Goal: Information Seeking & Learning: Learn about a topic

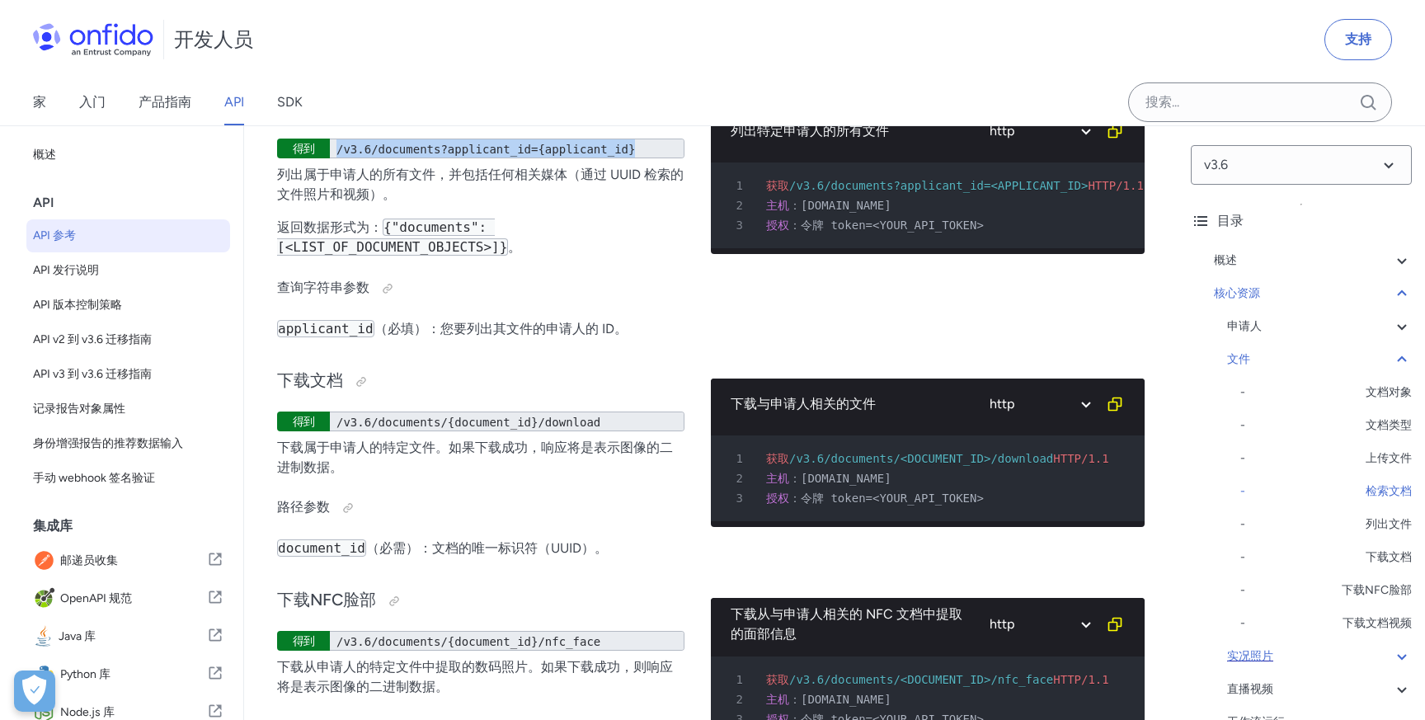
scroll to position [59, 0]
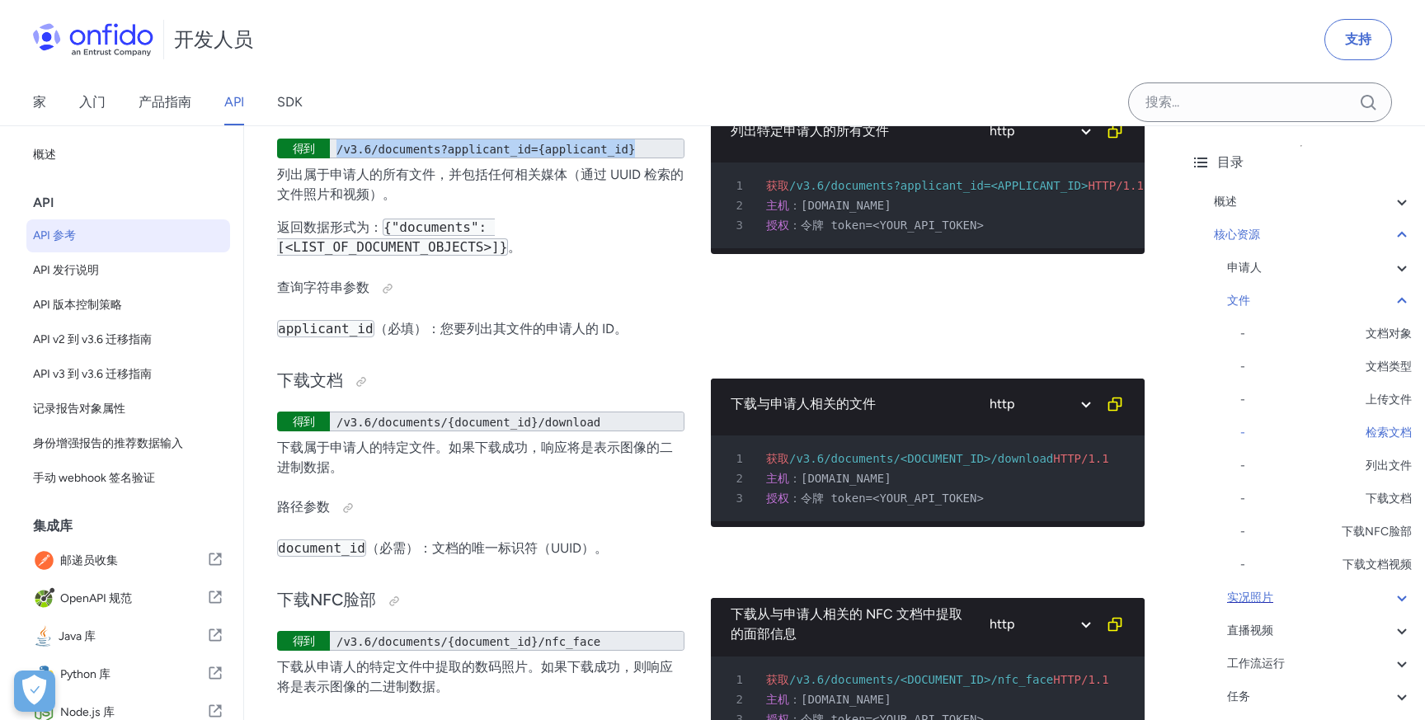
click at [1340, 595] on div "实况照片" at bounding box center [1319, 598] width 185 height 20
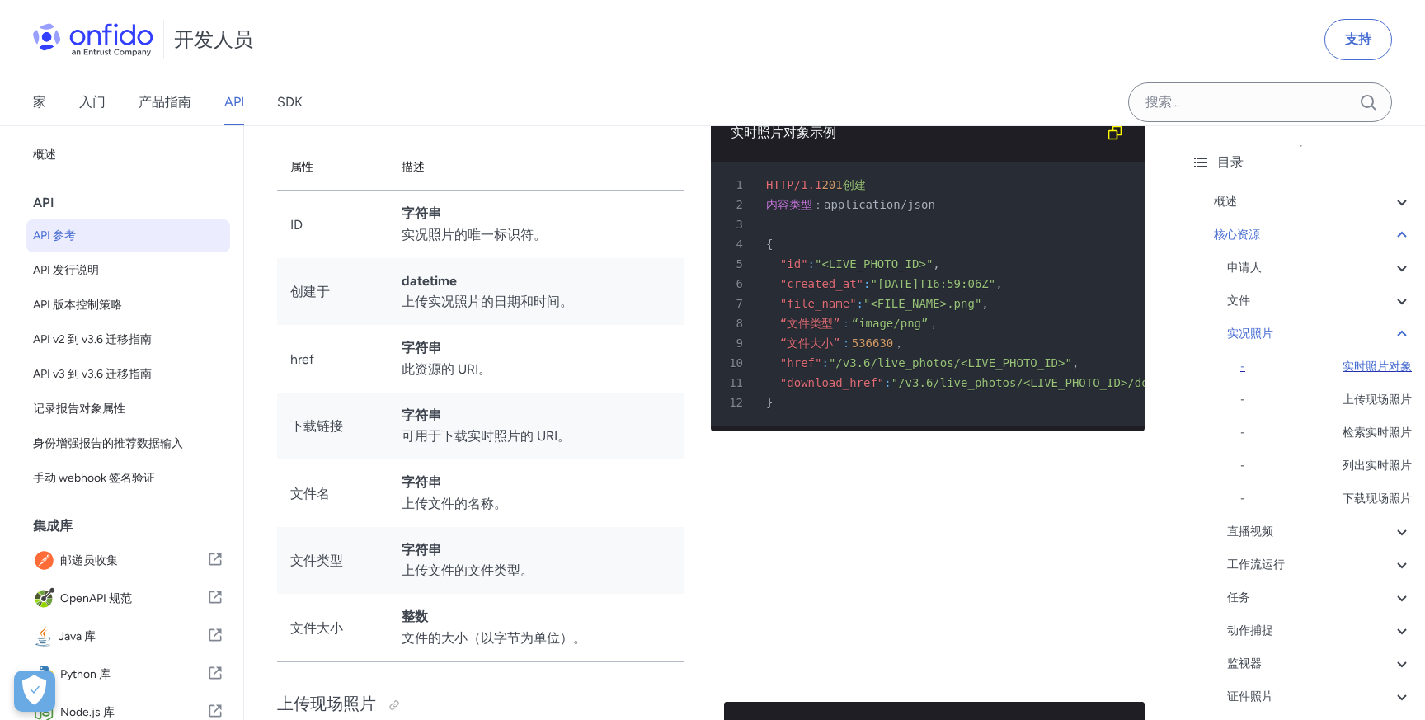
click at [1373, 367] on font "实时照片对象" at bounding box center [1376, 366] width 69 height 14
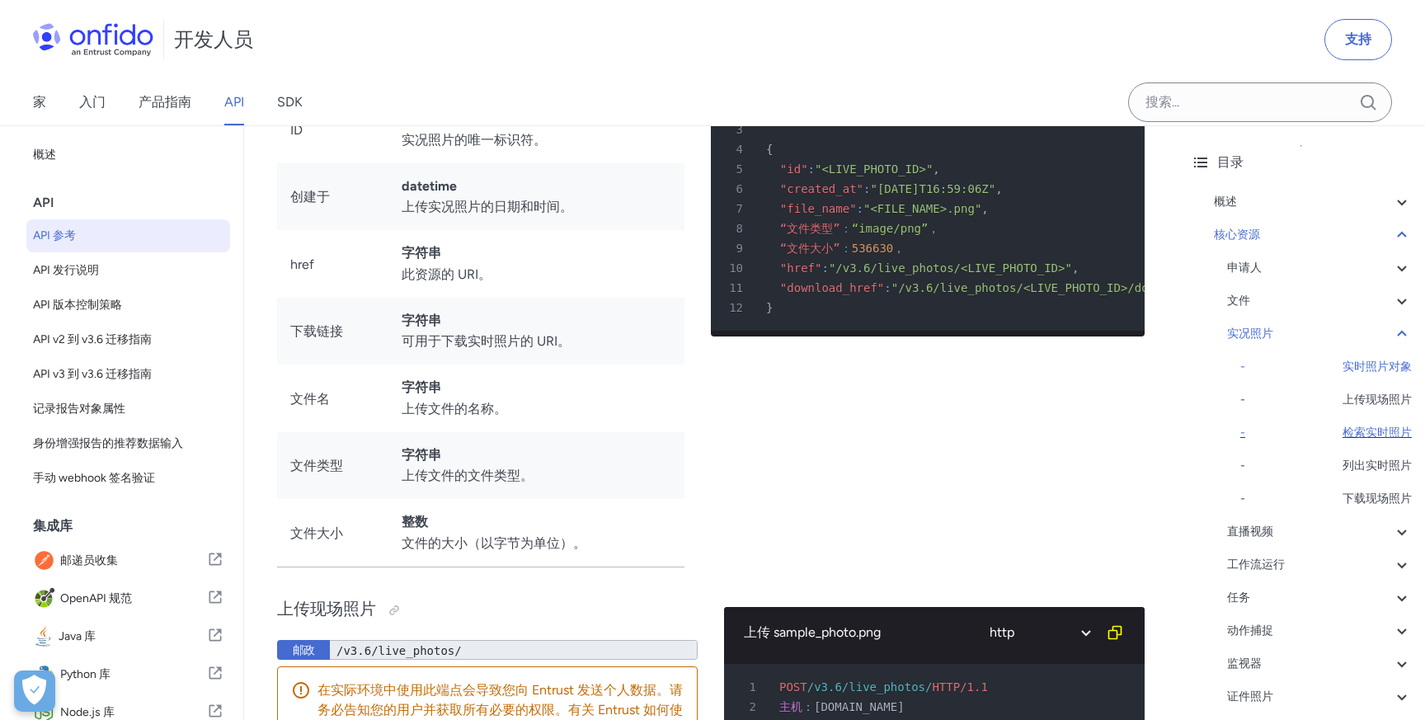
click at [1365, 429] on font "检索实时照片" at bounding box center [1376, 432] width 69 height 14
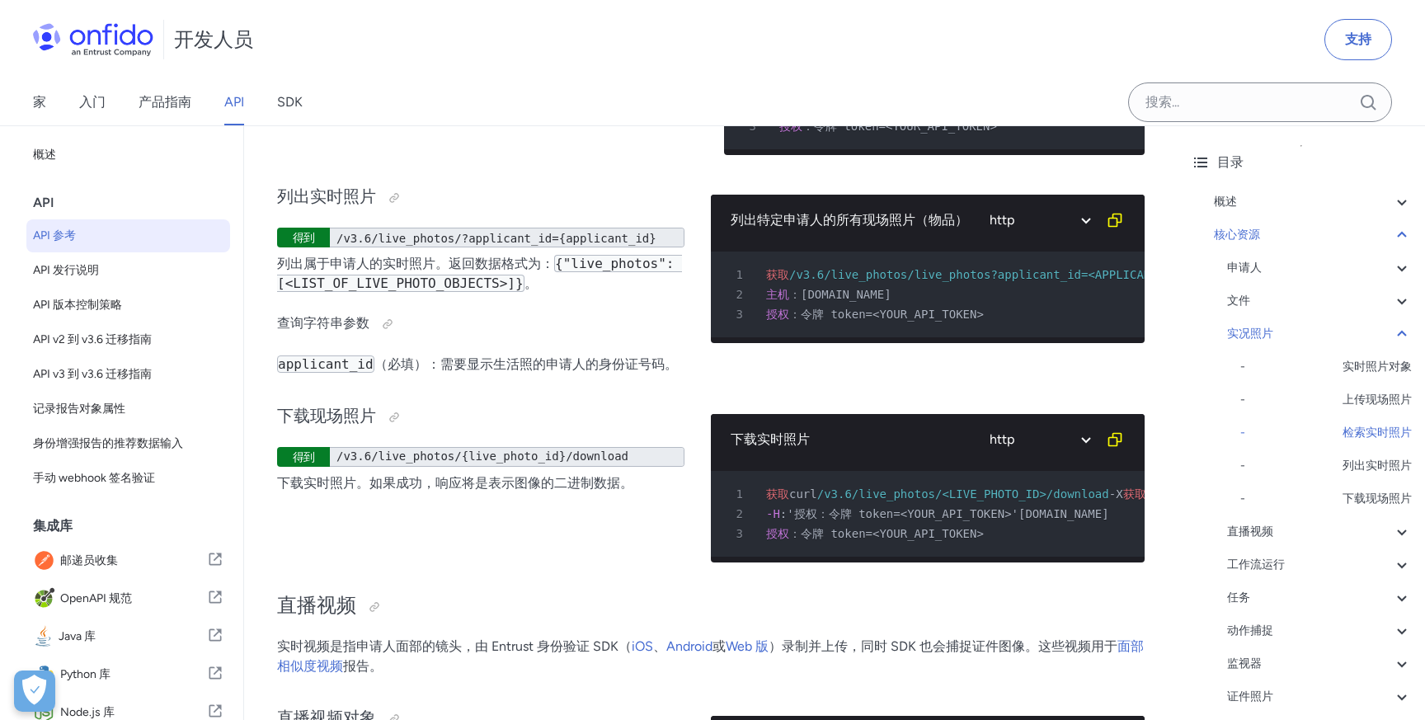
click at [566, 168] on div "检索实时照片 得到 /v3.6/live_photos/{live_photo_id} 检索单张实况照片。返回一个 实况照片对象 。" at bounding box center [487, 74] width 420 height 188
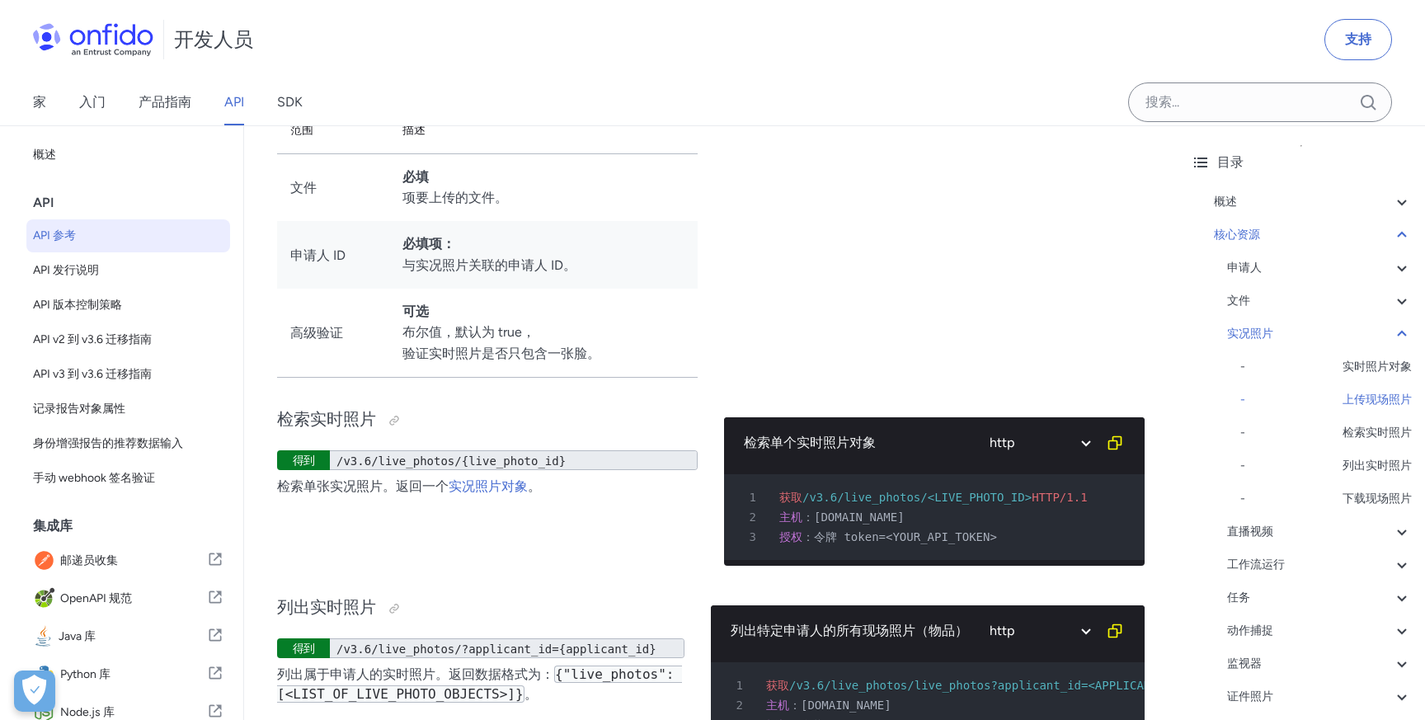
scroll to position [30957, 0]
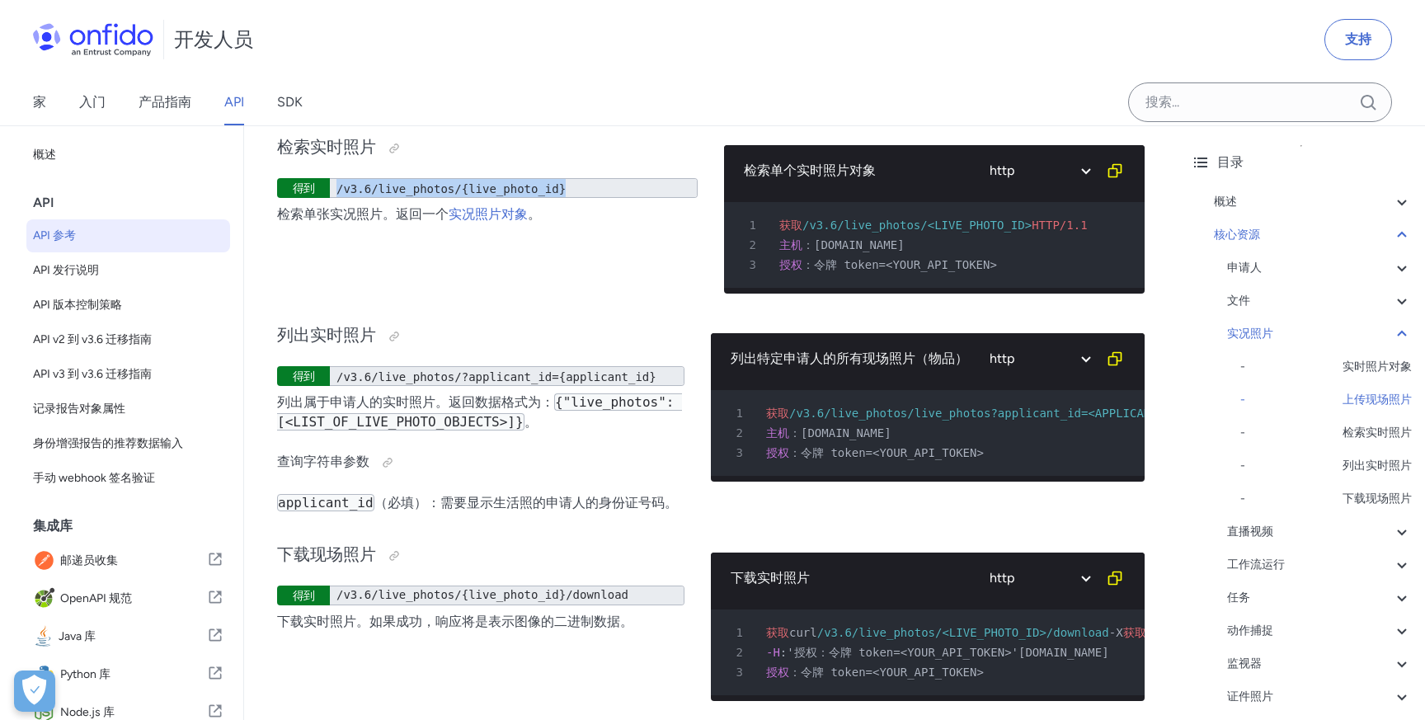
click at [531, 195] on font "/v3.6/live_photos/{live_photo_id}" at bounding box center [450, 188] width 229 height 13
click at [473, 195] on font "/v3.6/live_photos/{live_photo_id}" at bounding box center [450, 188] width 229 height 13
click at [526, 307] on div "检索实时照片 得到 /v3.6/live_photos/{live_photo_id} 检索单张实况照片。返回一个 实况照片对象 。" at bounding box center [487, 213] width 420 height 188
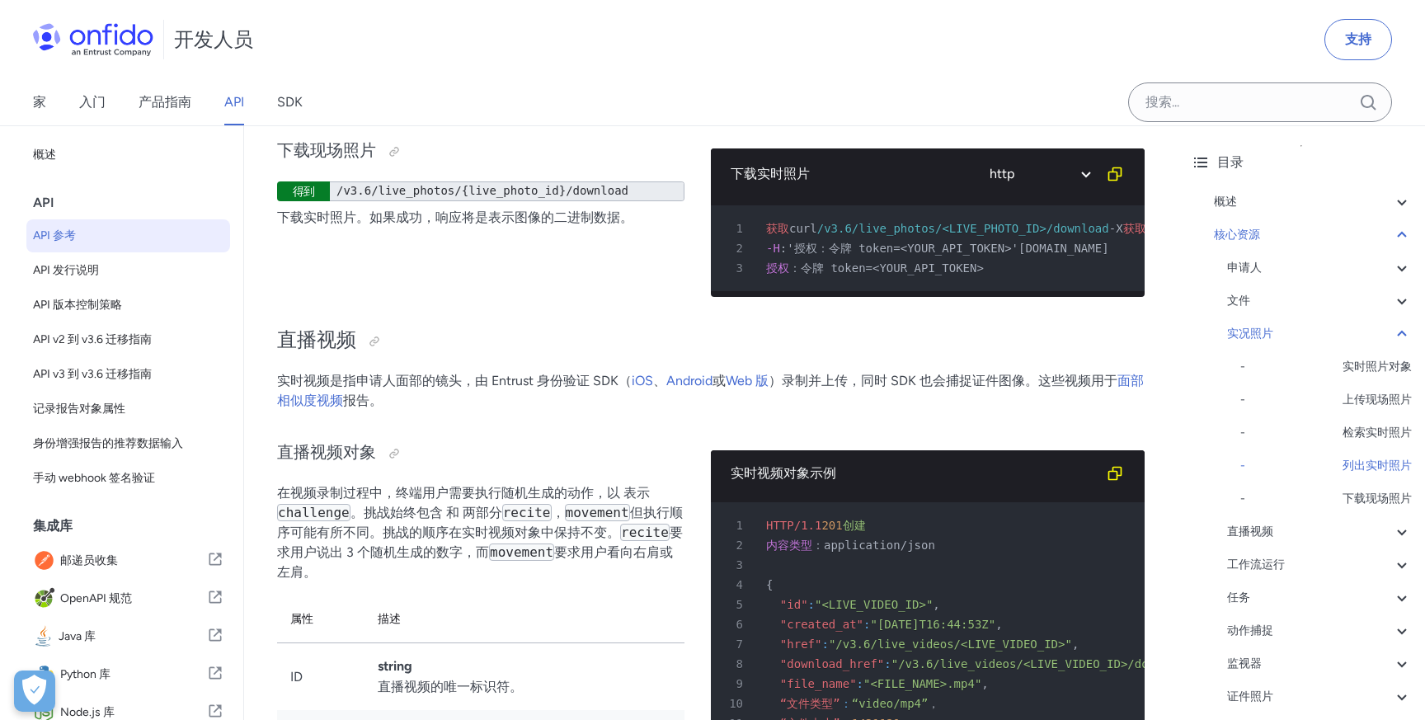
scroll to position [31238, 0]
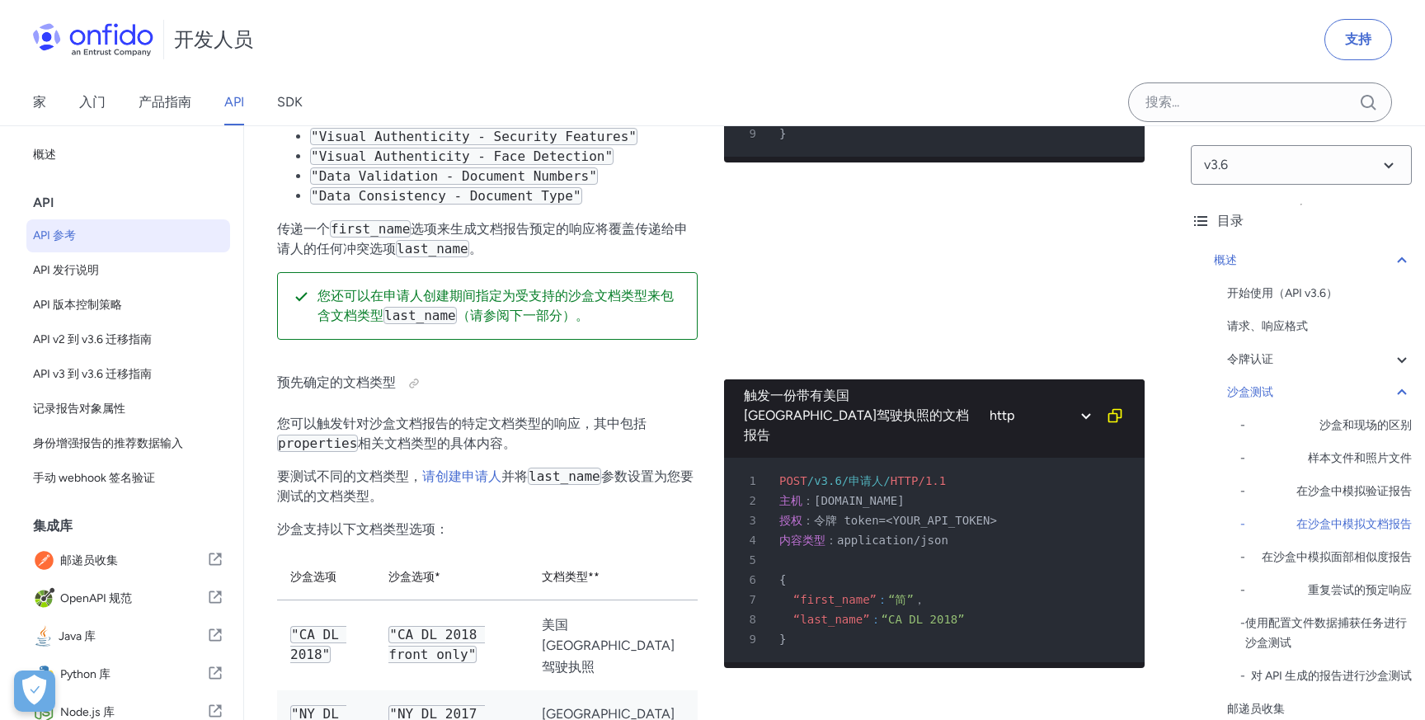
scroll to position [4257, 0]
click at [1330, 496] on font "在沙盒中模拟验证报告" at bounding box center [1353, 491] width 115 height 14
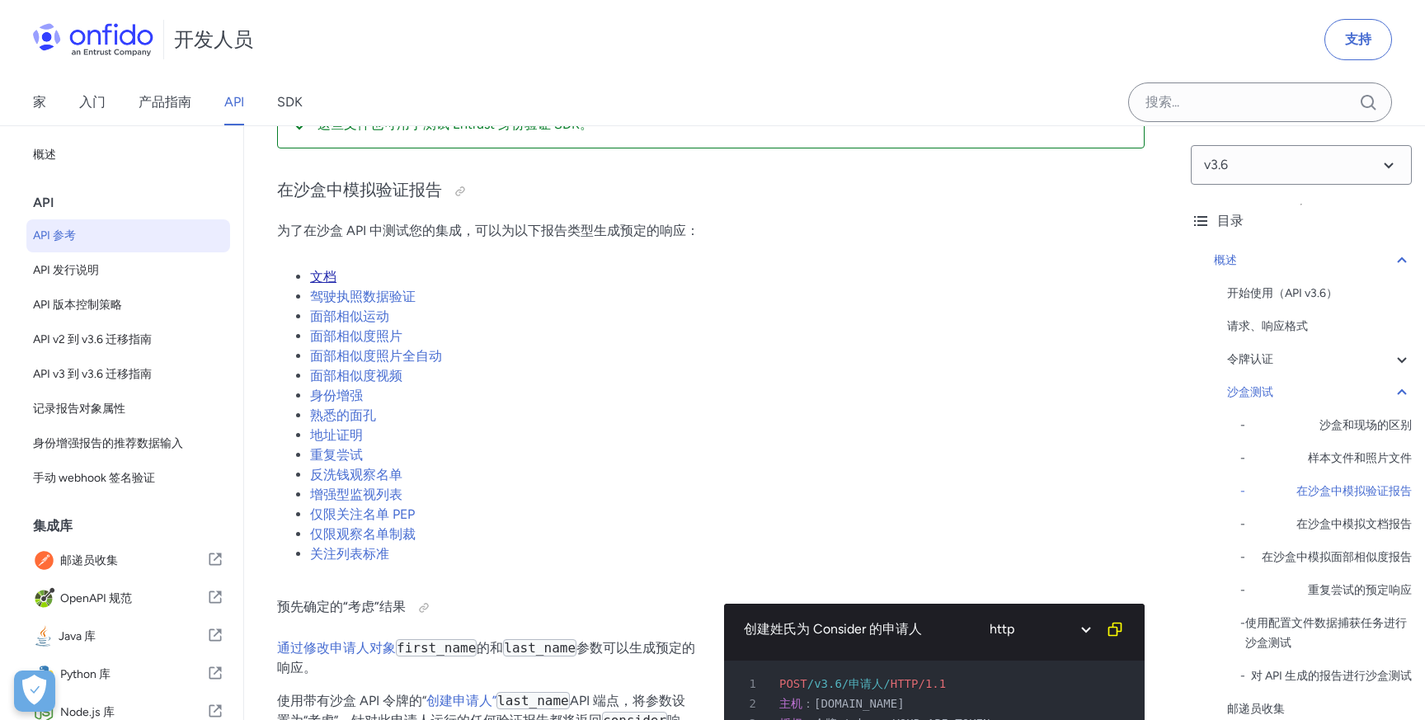
click at [321, 280] on font "文档" at bounding box center [323, 277] width 26 height 16
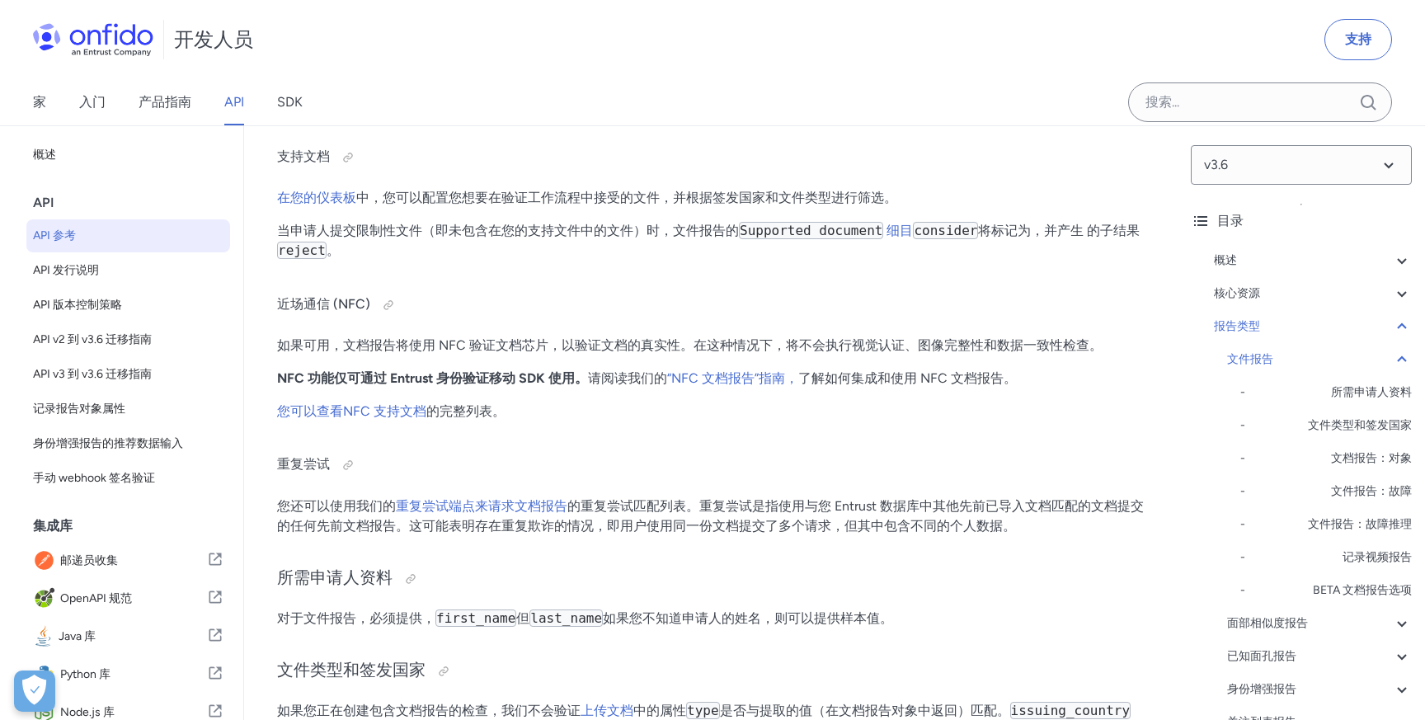
scroll to position [61323, 0]
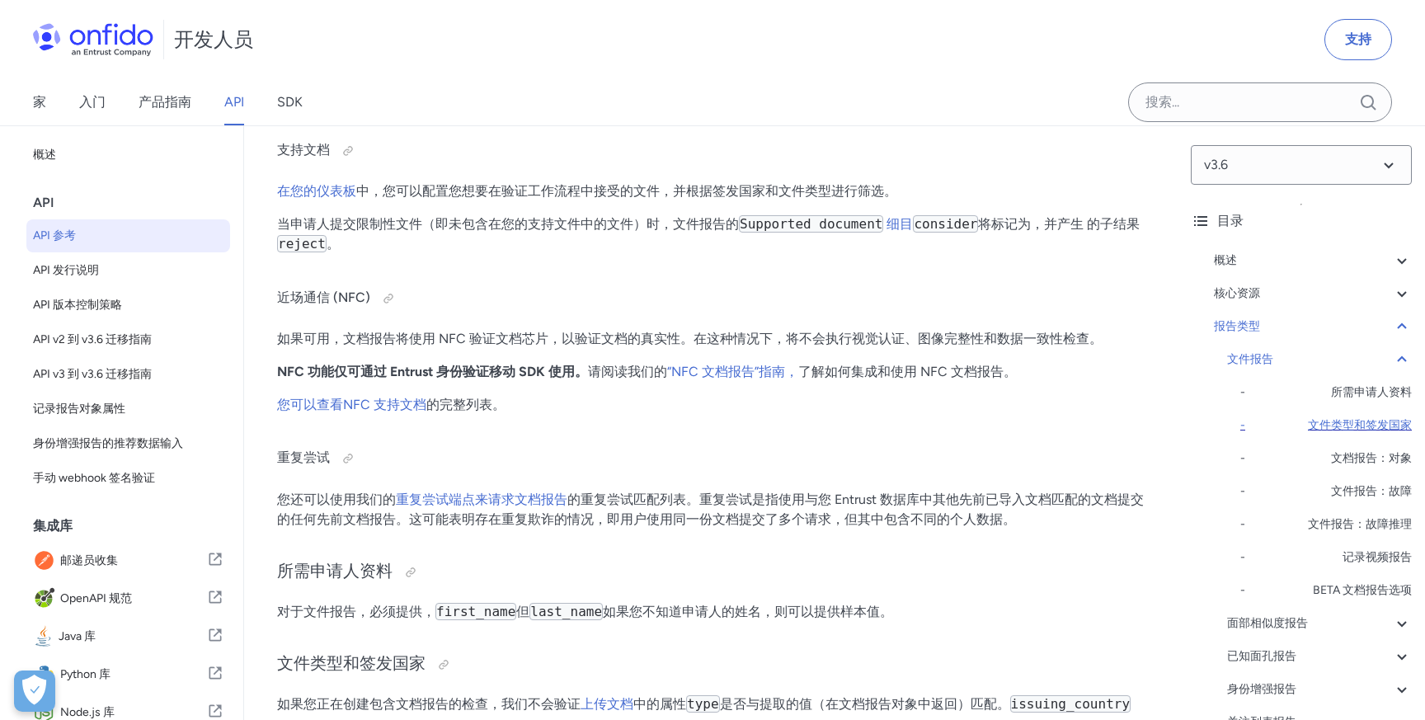
click at [1340, 425] on font "文件类型和签发国家" at bounding box center [1360, 425] width 104 height 14
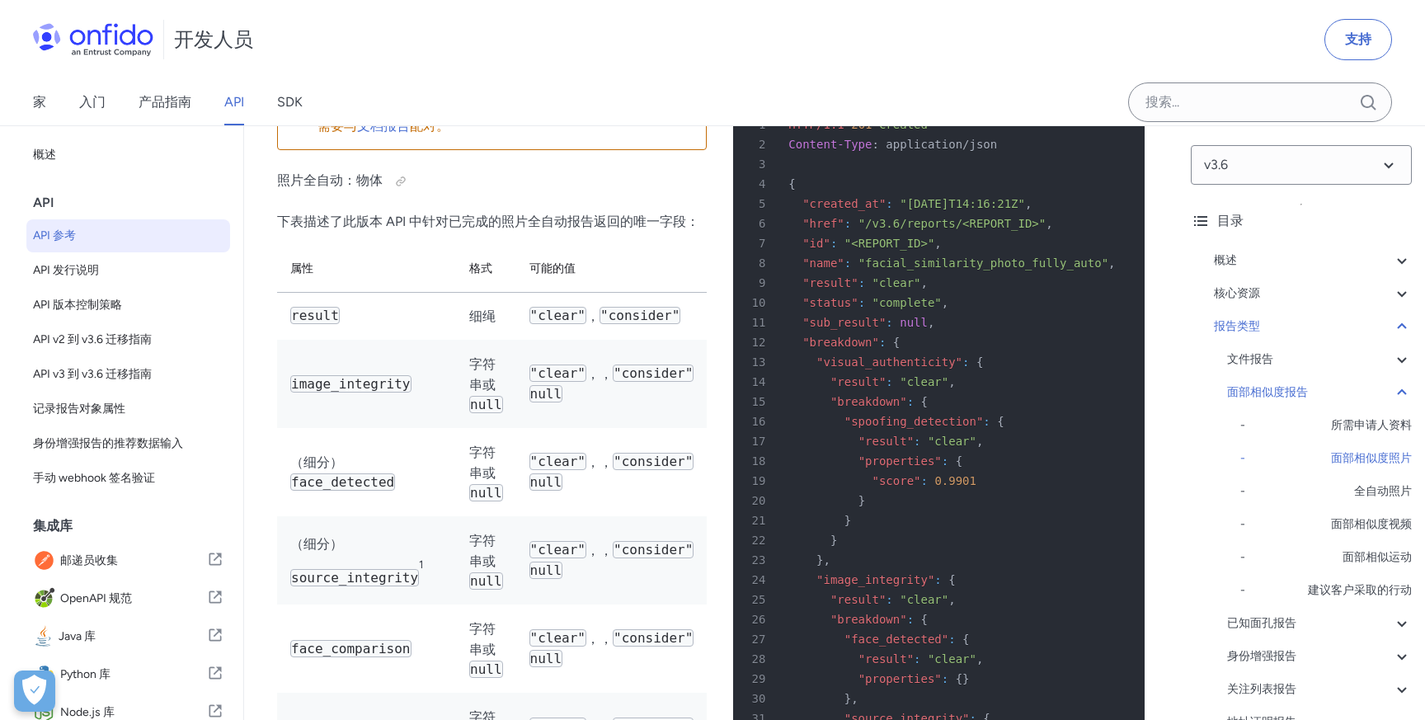
scroll to position [79383, 0]
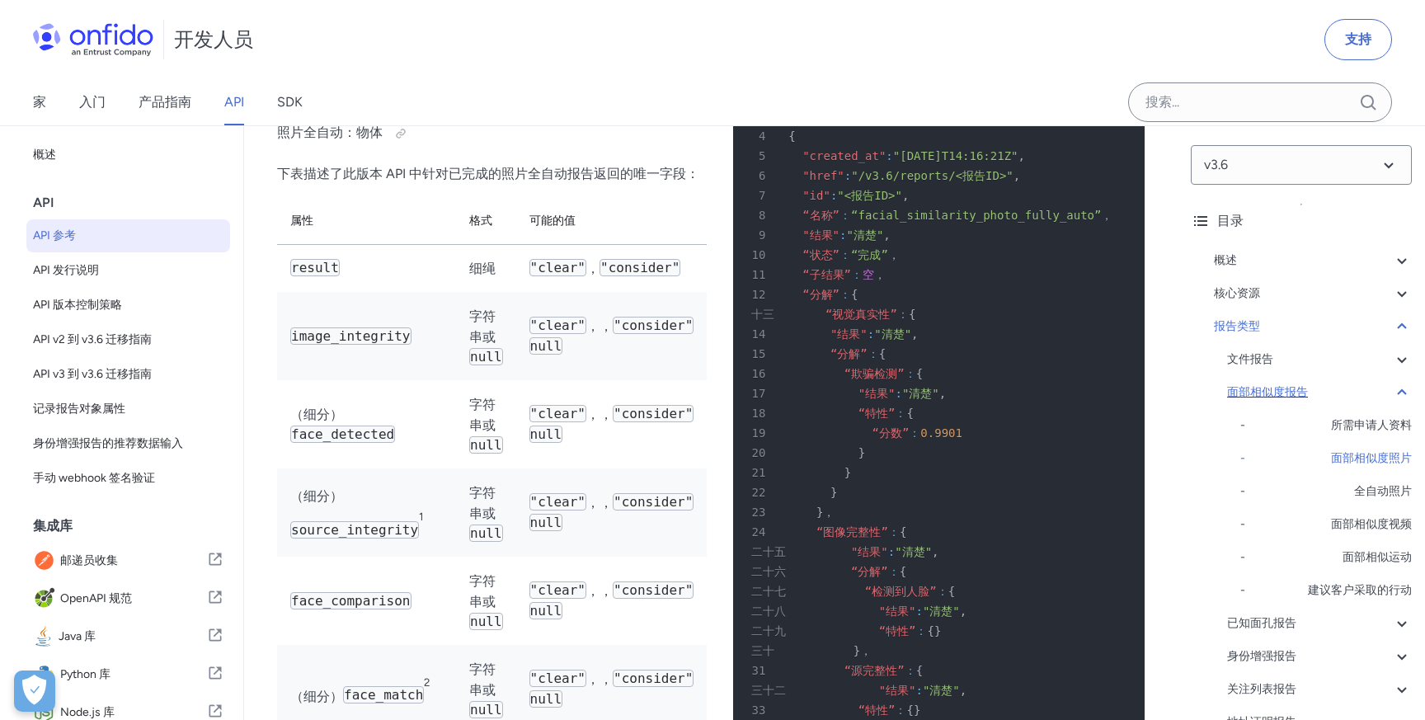
click at [1330, 384] on div "面部相似度报告" at bounding box center [1319, 393] width 185 height 20
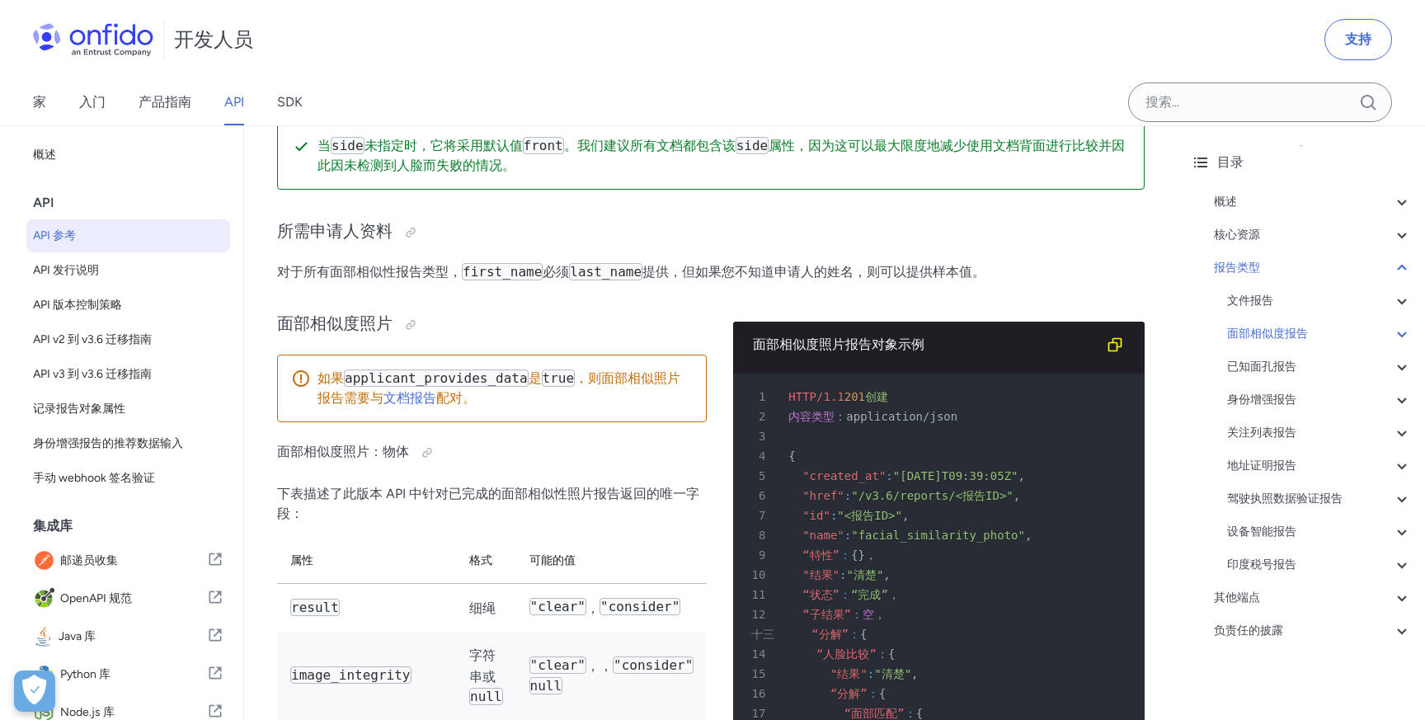
scroll to position [76226, 0]
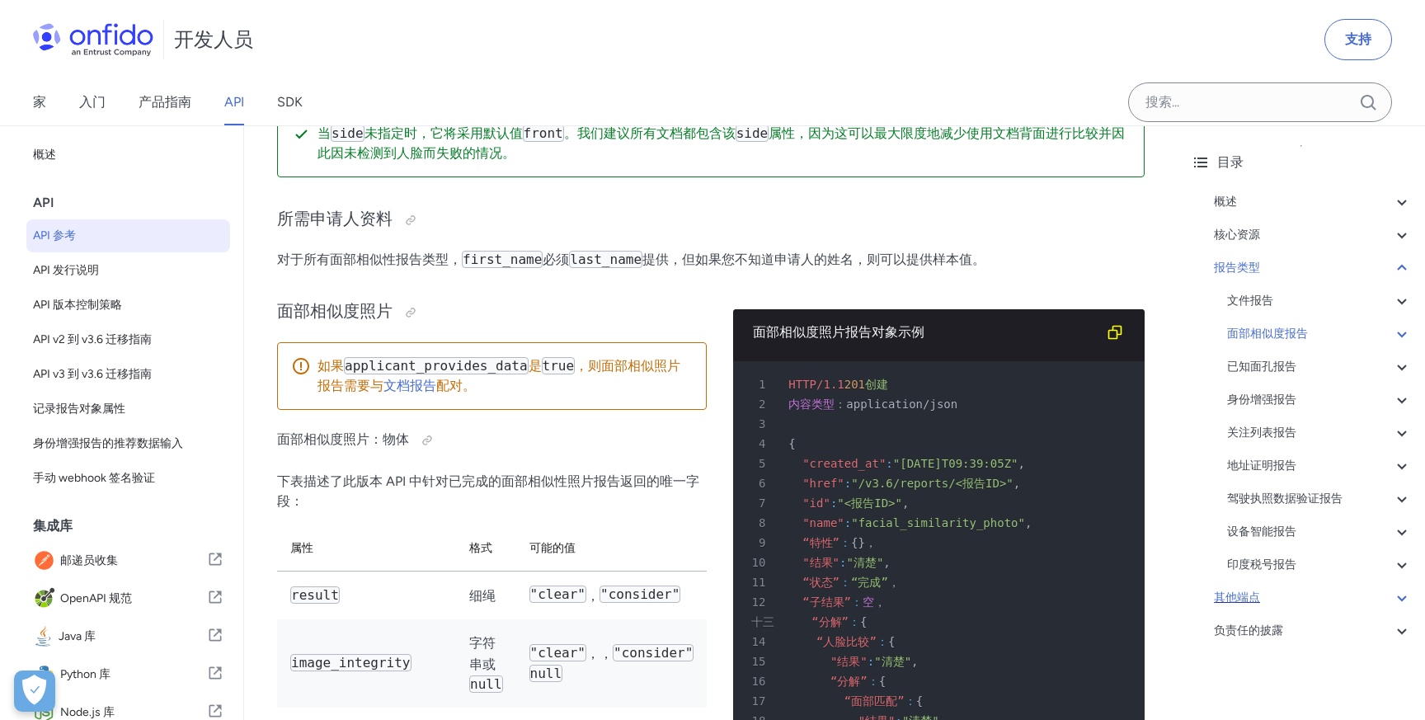
click at [1278, 592] on div "其他端点" at bounding box center [1313, 598] width 198 height 20
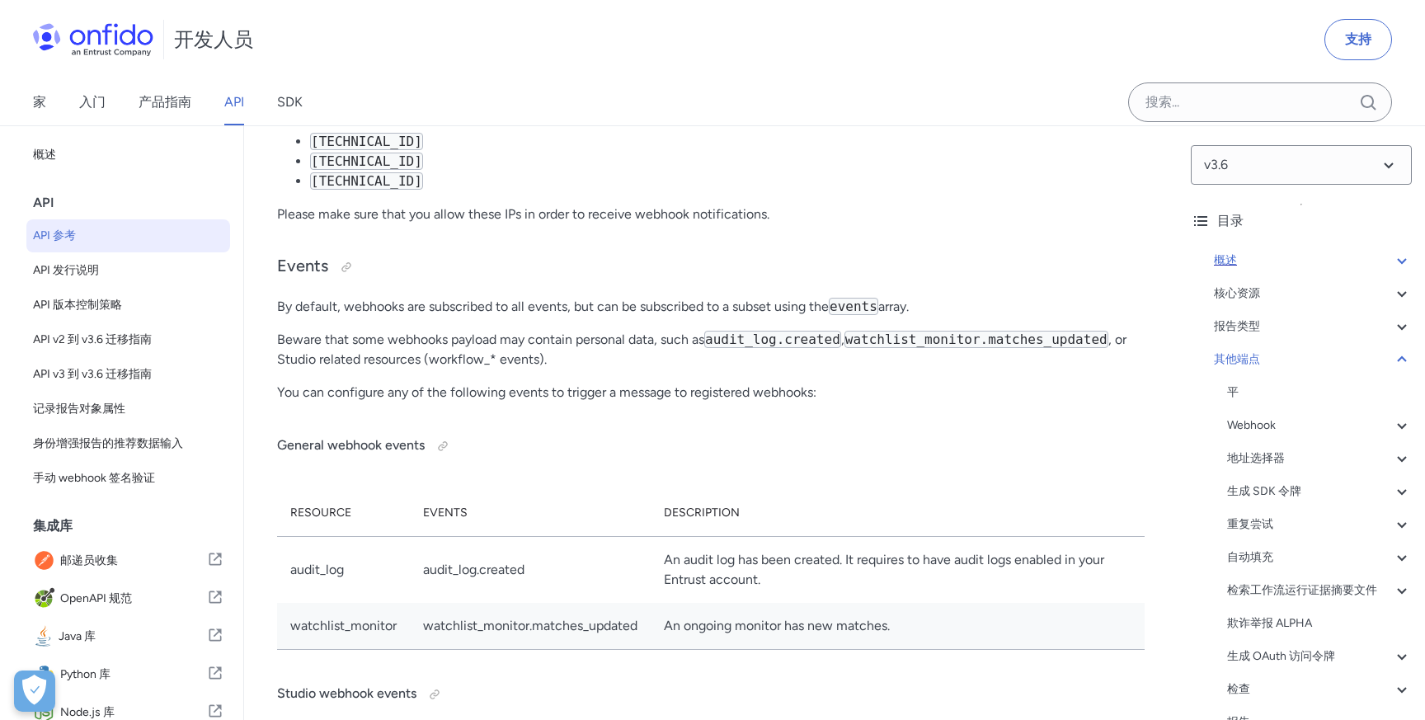
click at [1287, 265] on div "概述" at bounding box center [1313, 261] width 198 height 20
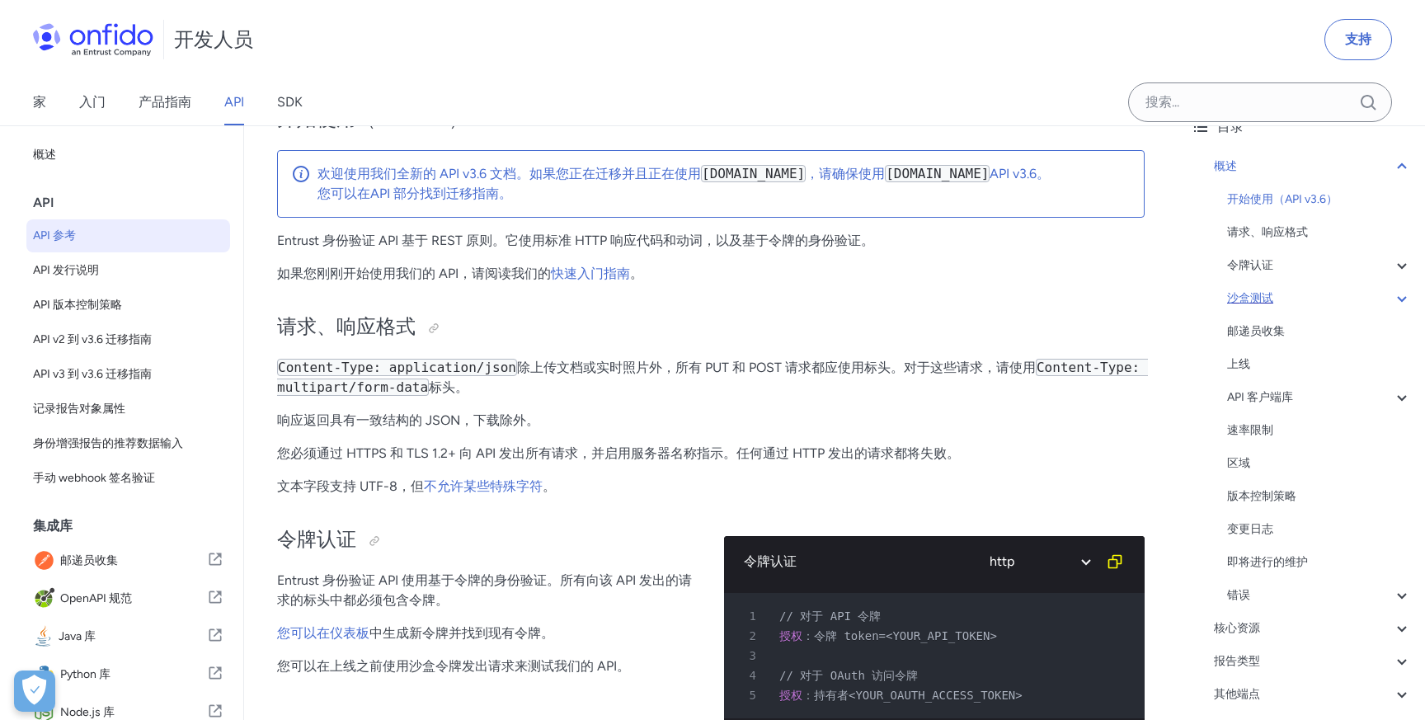
scroll to position [101, 0]
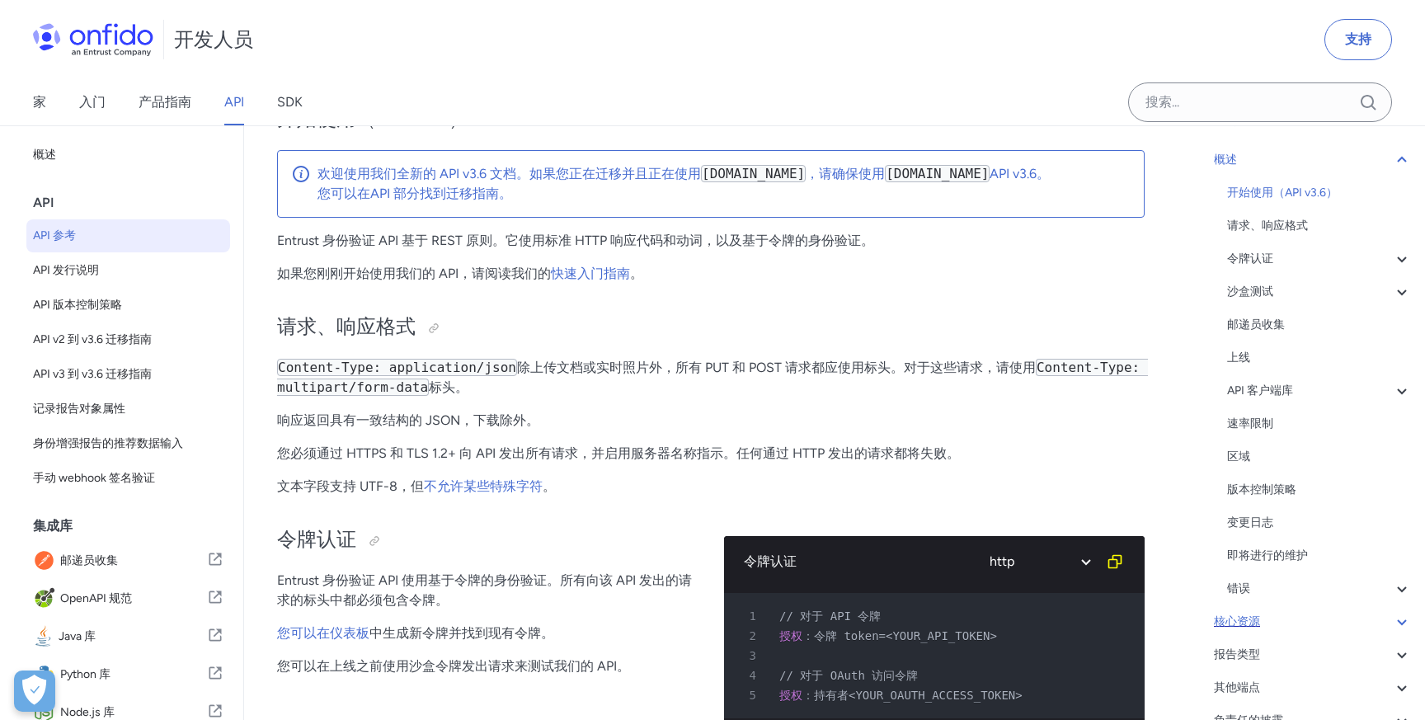
click at [1265, 627] on div "核心资源" at bounding box center [1313, 622] width 198 height 20
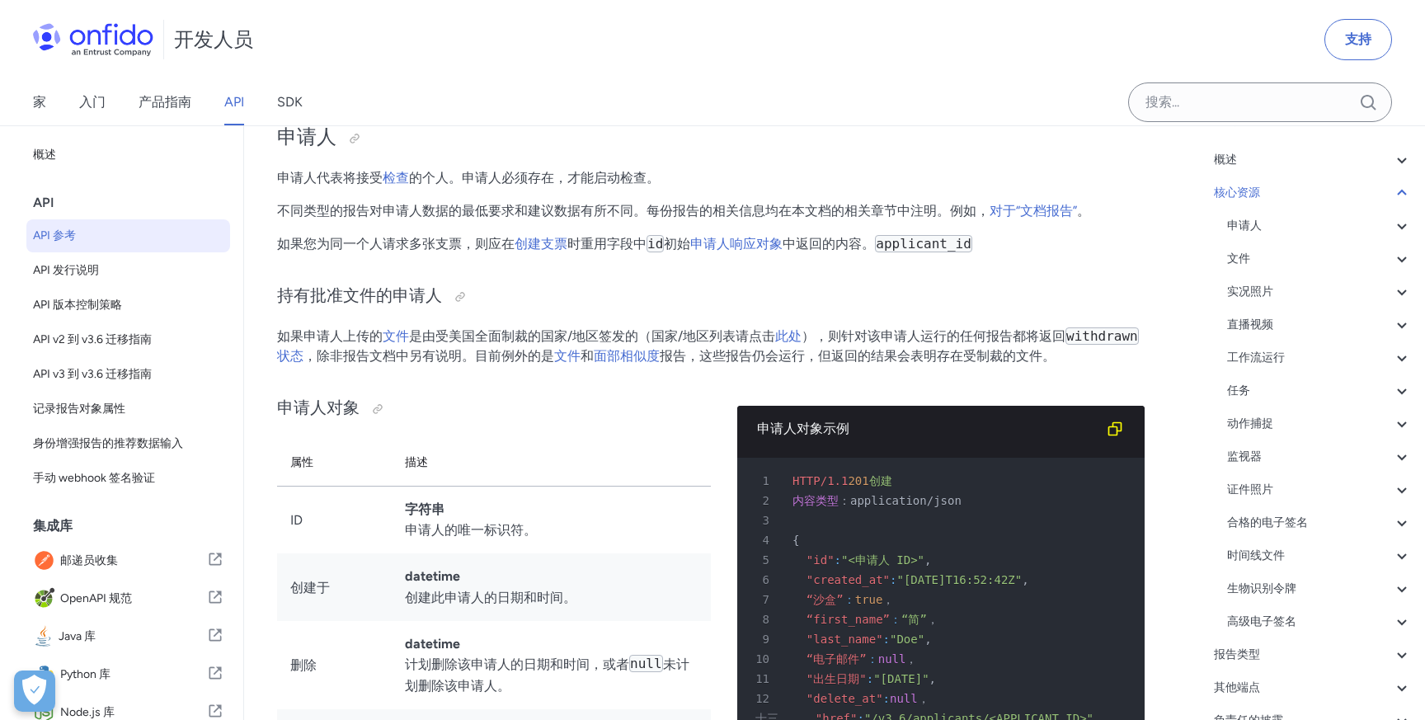
scroll to position [16090, 0]
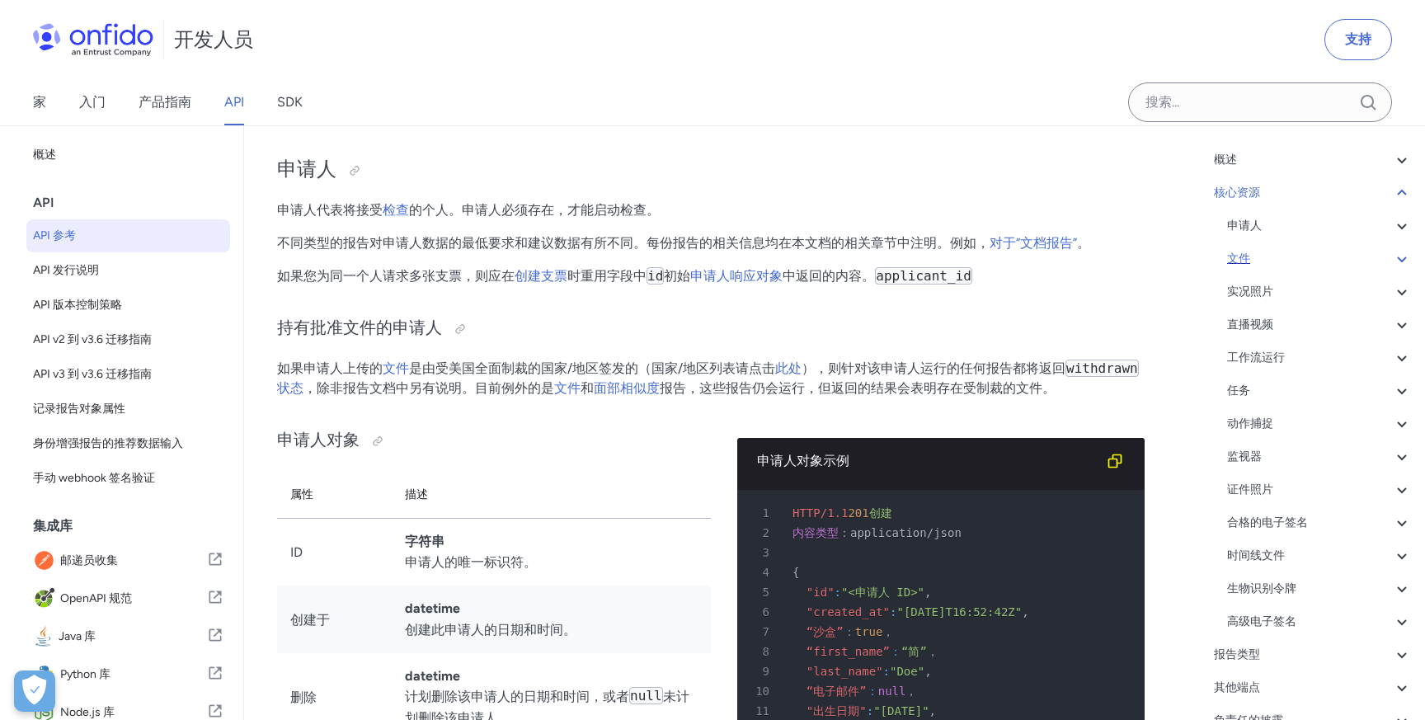
click at [1264, 251] on div "文件" at bounding box center [1319, 259] width 185 height 20
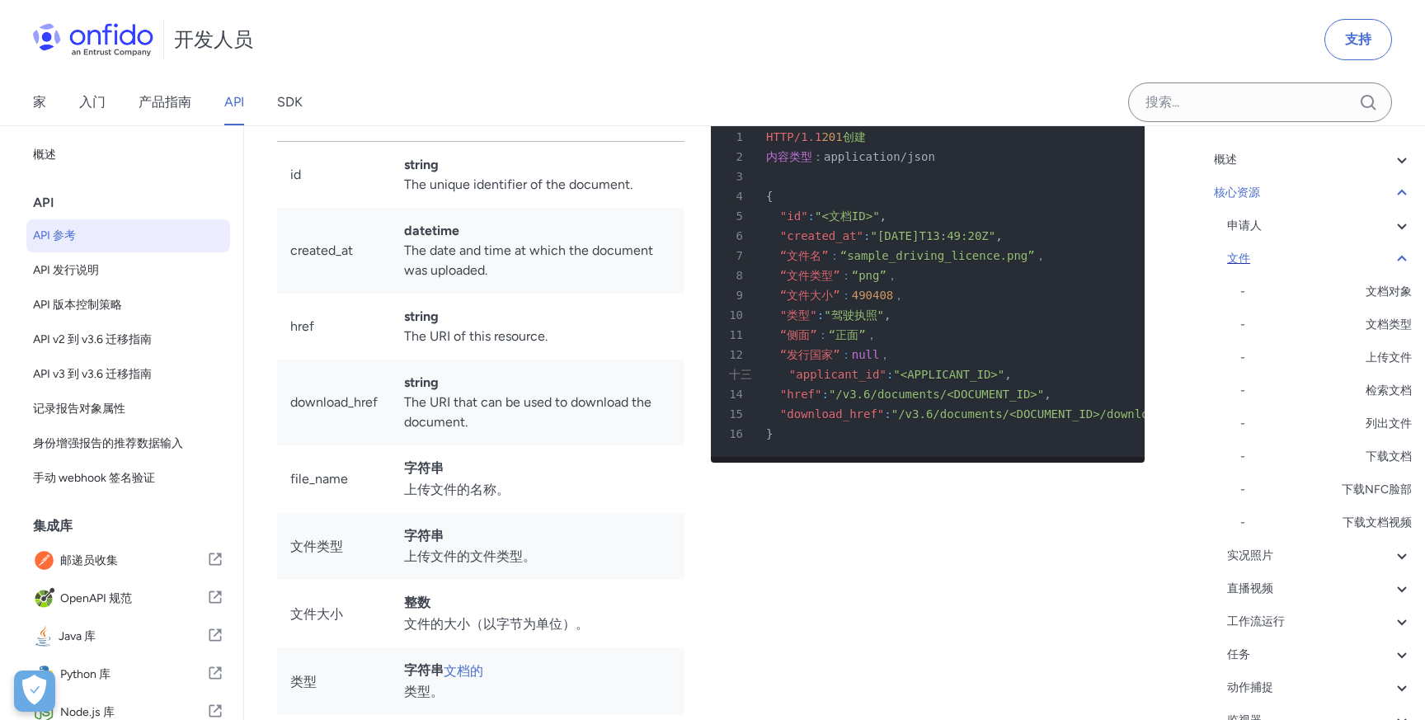
scroll to position [25707, 0]
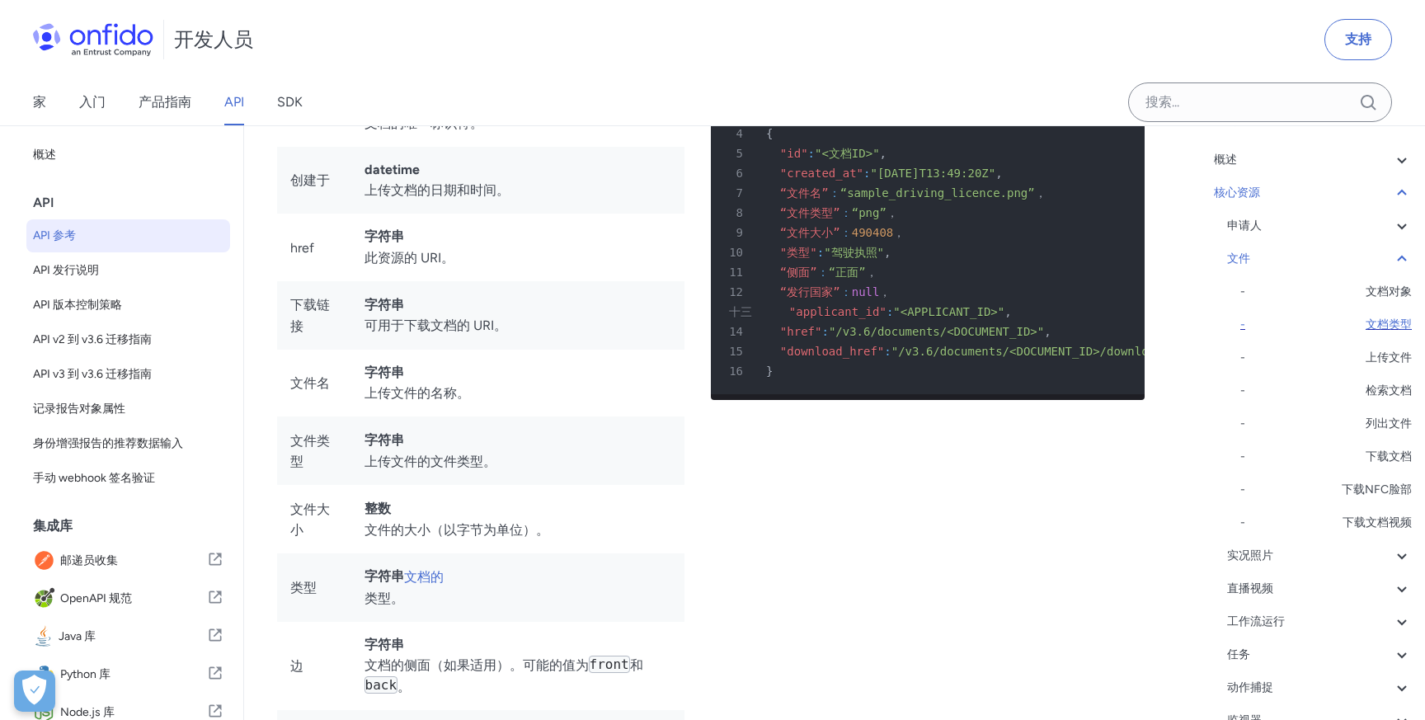
click at [1388, 329] on font "文档类型" at bounding box center [1388, 324] width 46 height 14
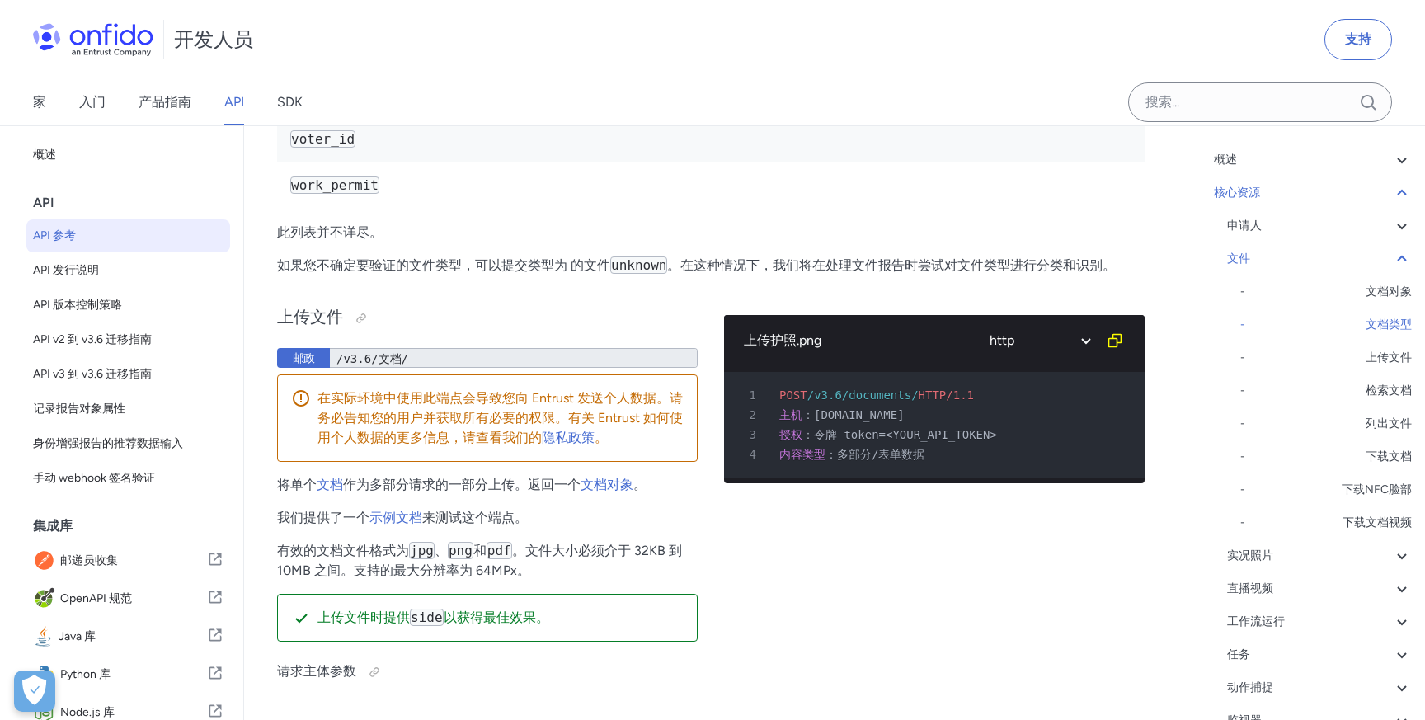
scroll to position [26837, 0]
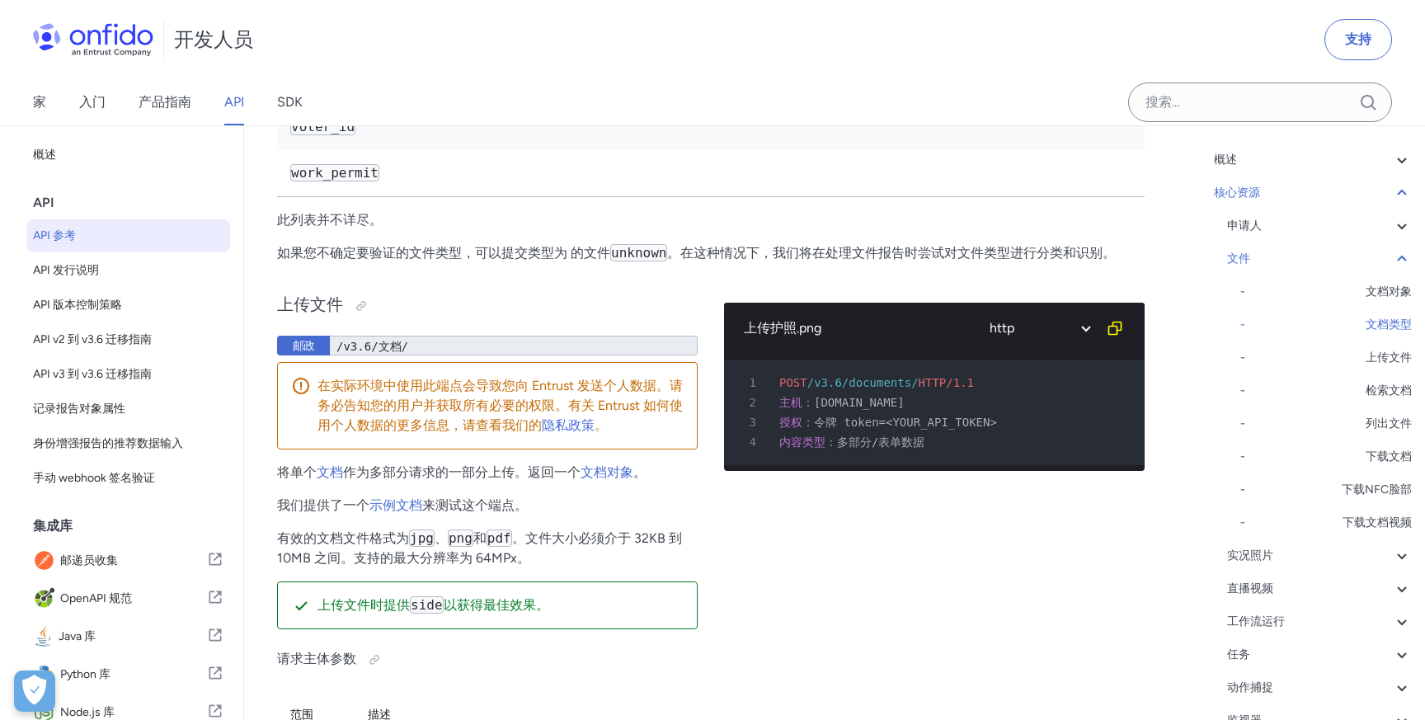
drag, startPoint x: 294, startPoint y: 402, endPoint x: 432, endPoint y: 408, distance: 138.7
click at [432, 58] on td "driving_licence" at bounding box center [710, 35] width 867 height 46
